Goal: Transaction & Acquisition: Purchase product/service

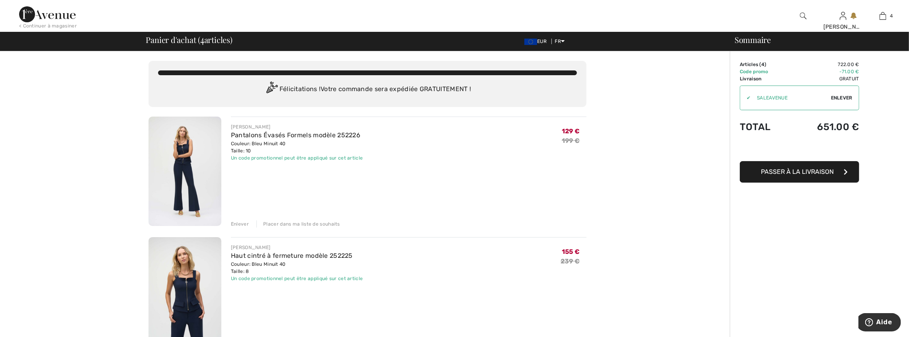
click at [792, 172] on span "Passer à la livraison" at bounding box center [797, 172] width 73 height 8
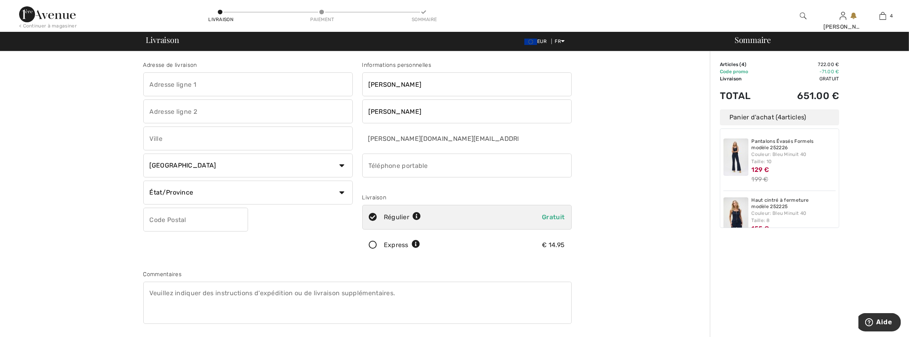
click at [374, 246] on icon at bounding box center [373, 245] width 21 height 8
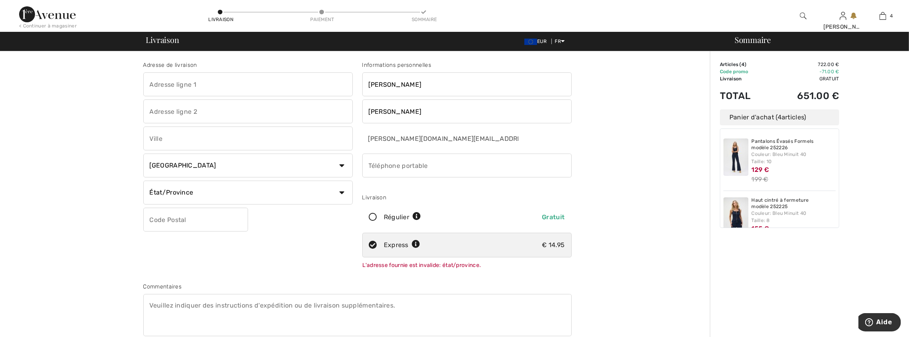
click at [213, 82] on input "text" at bounding box center [247, 84] width 209 height 24
type input "[STREET_ADDRESS]"
type input "[PERSON_NAME]"
select select "FR"
type input "68480"
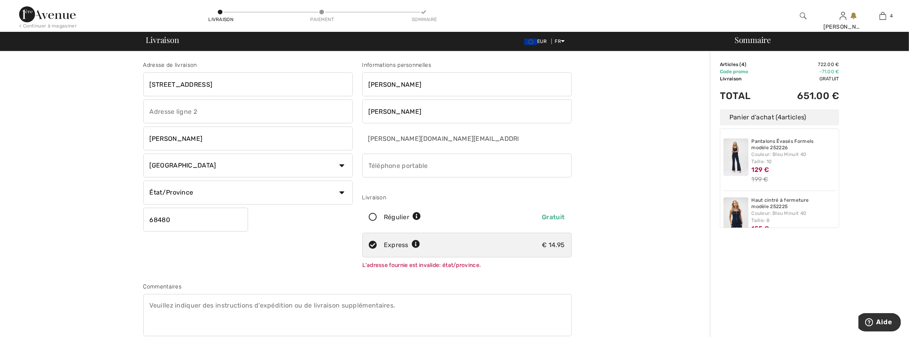
type input "0685050295"
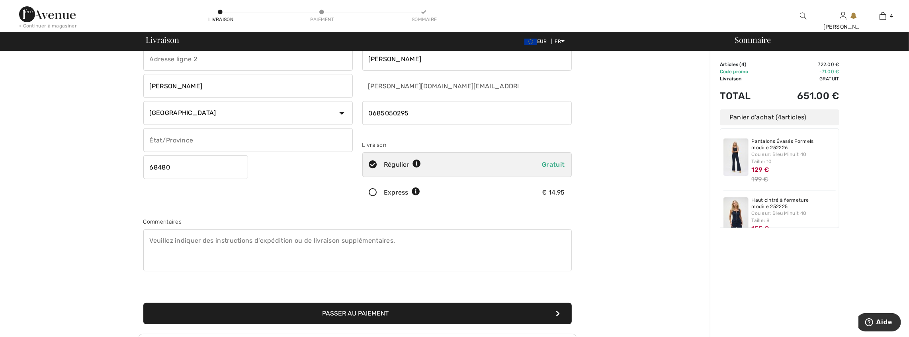
scroll to position [53, 0]
click at [374, 194] on icon at bounding box center [373, 192] width 21 height 8
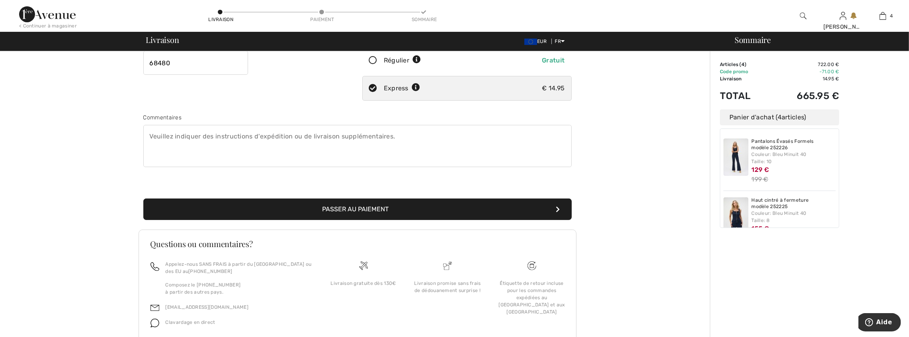
scroll to position [159, 0]
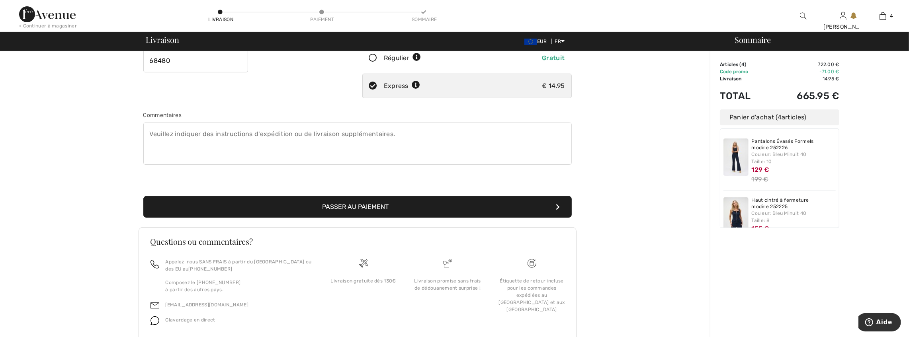
click at [364, 206] on button "Passer au paiement" at bounding box center [357, 207] width 428 height 22
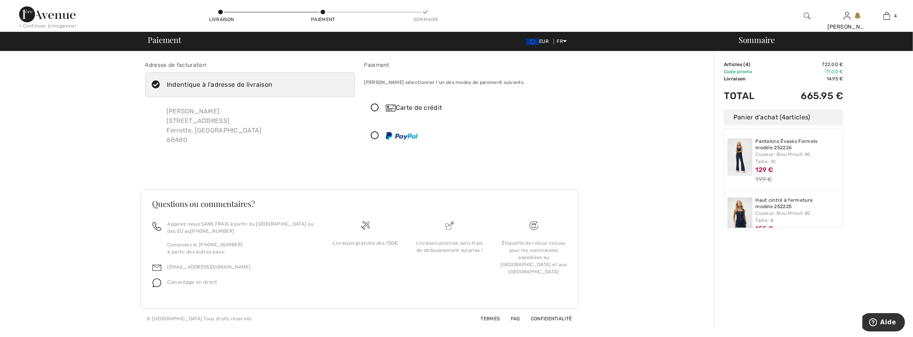
click at [411, 111] on div "Carte de crédit" at bounding box center [477, 108] width 182 height 10
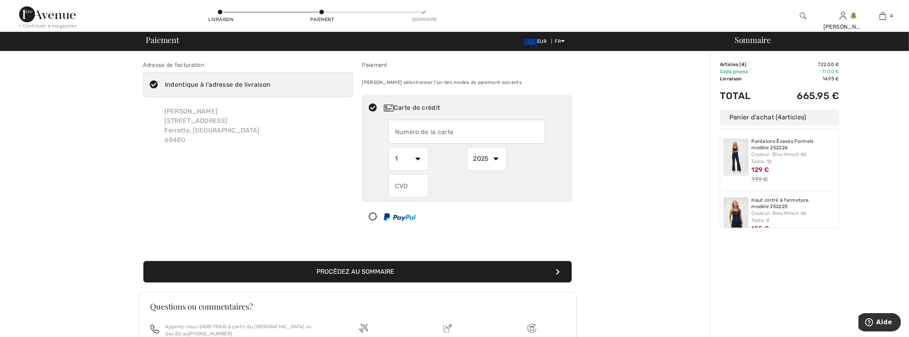
click at [428, 132] on input "text" at bounding box center [467, 132] width 156 height 24
click at [422, 135] on input "text" at bounding box center [467, 132] width 156 height 24
type input "5341117200133998"
click at [416, 156] on select "1 2 3 4 5 6 7 8 9 10 11 12" at bounding box center [409, 159] width 40 height 24
select select "3"
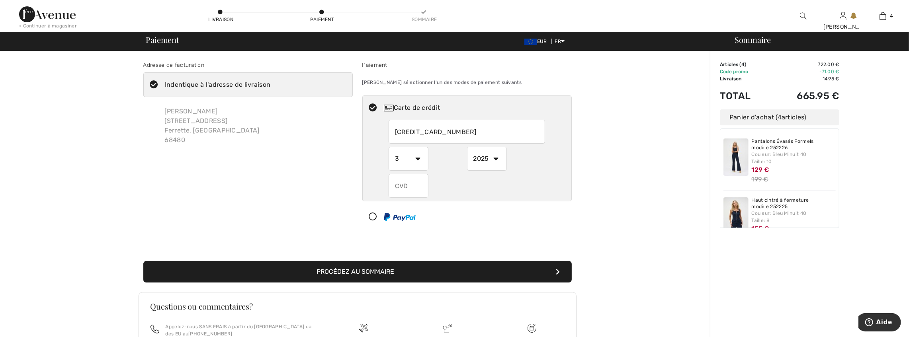
click at [389, 147] on select "1 2 3 4 5 6 7 8 9 10 11 12" at bounding box center [409, 159] width 40 height 24
click at [495, 162] on select "2025 2026 2027 2028 2029 2030 2031 2032 2033 2034 2035" at bounding box center [487, 159] width 40 height 24
select select "2028"
click at [467, 147] on select "2025 2026 2027 2028 2029 2030 2031 2032 2033 2034 2035" at bounding box center [487, 159] width 40 height 24
click at [411, 185] on input "text" at bounding box center [409, 186] width 40 height 24
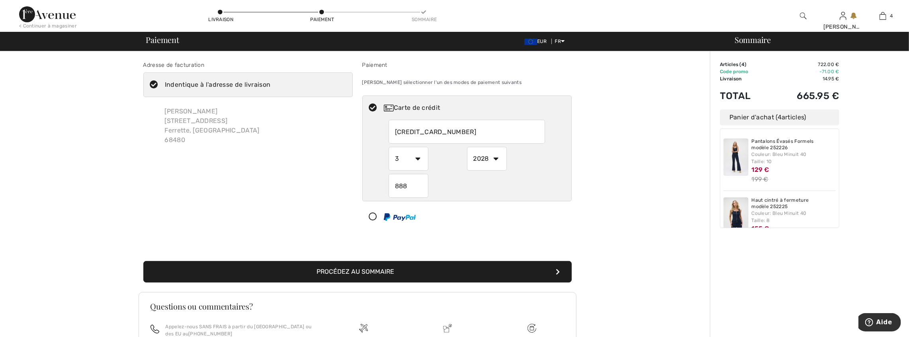
type input "888"
click at [409, 273] on button "Procédez au sommaire" at bounding box center [357, 272] width 428 height 22
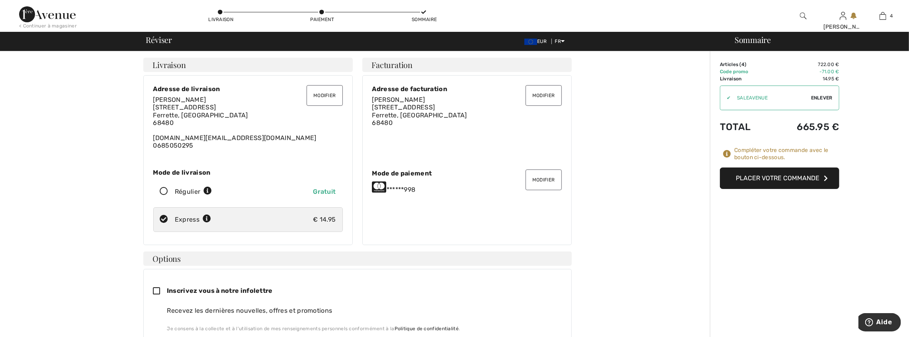
click at [758, 182] on button "Placer votre commande" at bounding box center [779, 179] width 119 height 22
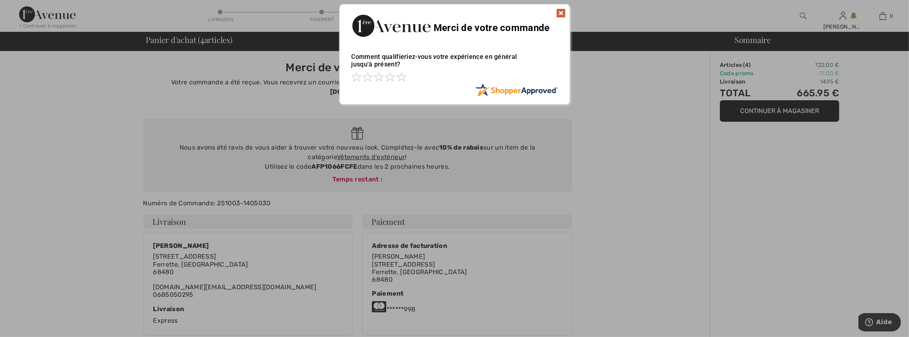
click at [563, 13] on img at bounding box center [561, 13] width 10 height 10
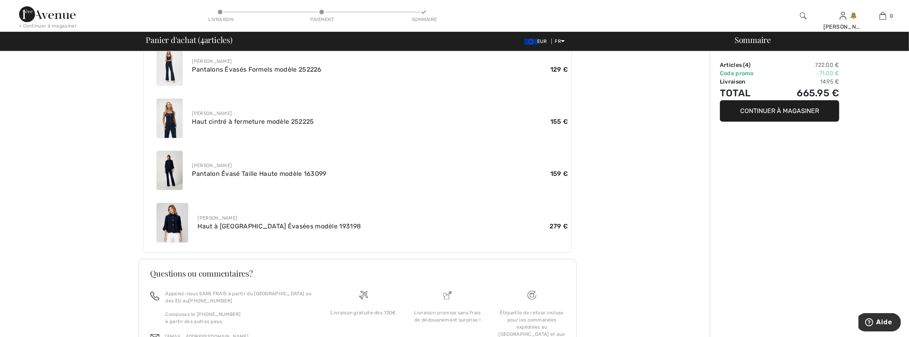
scroll to position [345, 0]
